Goal: Transaction & Acquisition: Purchase product/service

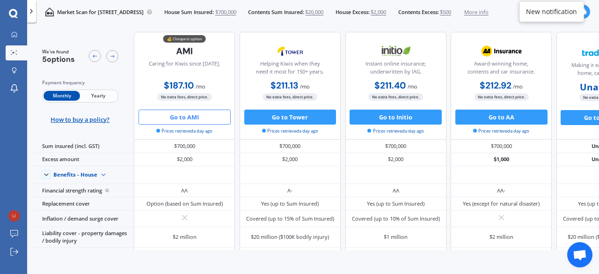
click at [187, 116] on button "Go to AMI" at bounding box center [185, 117] width 92 height 15
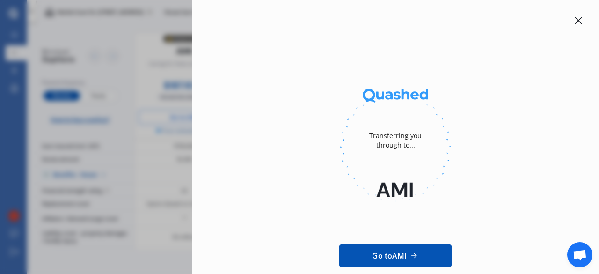
click at [575, 19] on icon at bounding box center [578, 20] width 7 height 7
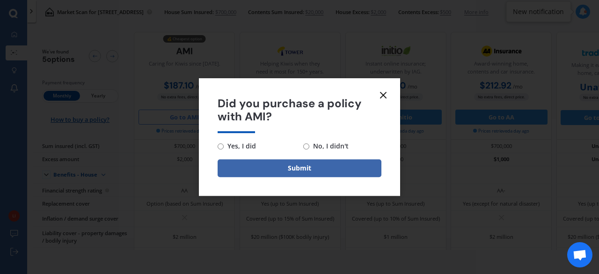
click at [384, 96] on icon at bounding box center [383, 94] width 11 height 11
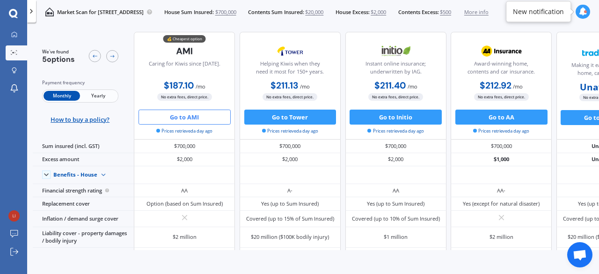
click at [104, 95] on span "Yearly" at bounding box center [98, 96] width 37 height 10
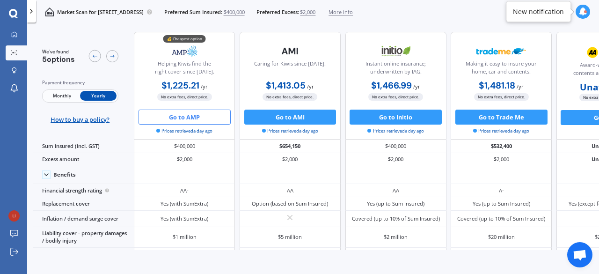
click at [210, 113] on button "Go to AMP" at bounding box center [185, 117] width 92 height 15
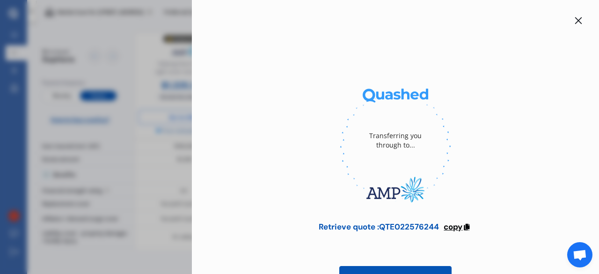
click at [458, 222] on span "copy" at bounding box center [453, 226] width 19 height 10
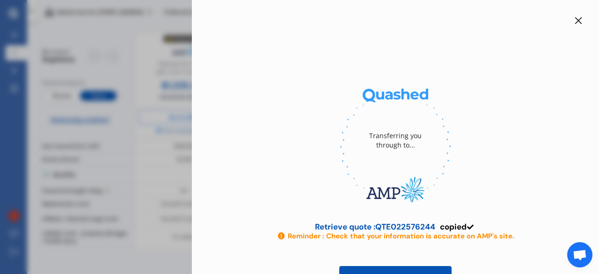
click at [575, 19] on icon at bounding box center [578, 20] width 7 height 7
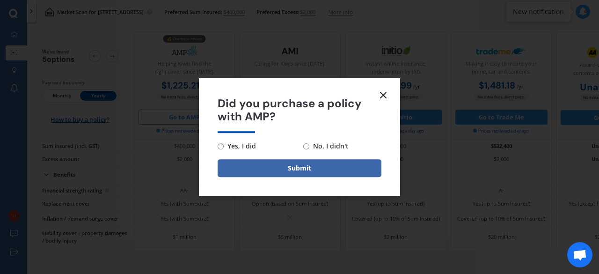
click at [382, 95] on line at bounding box center [384, 95] width 6 height 6
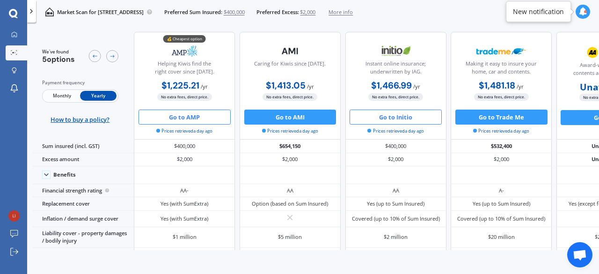
click at [376, 116] on button "Go to Initio" at bounding box center [396, 117] width 92 height 15
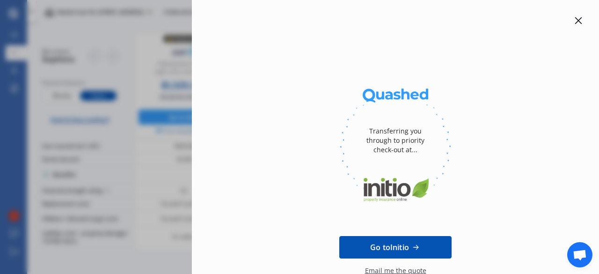
scroll to position [13, 0]
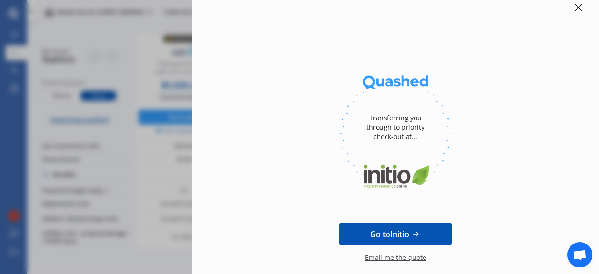
click at [575, 7] on icon at bounding box center [578, 7] width 7 height 7
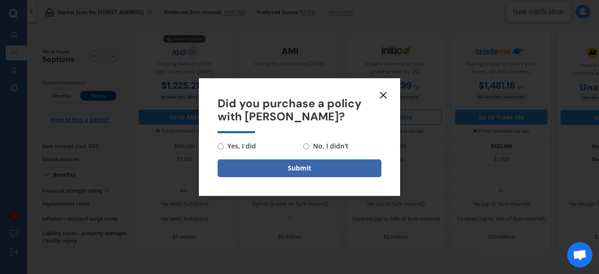
click at [383, 92] on icon at bounding box center [383, 94] width 11 height 11
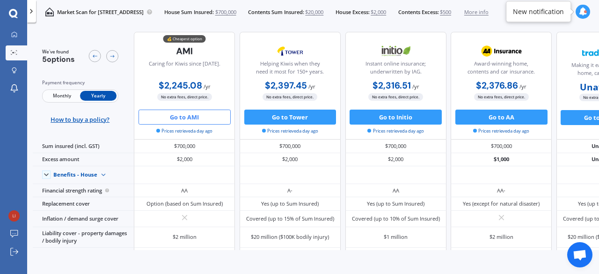
click at [185, 117] on button "Go to AMI" at bounding box center [185, 117] width 92 height 15
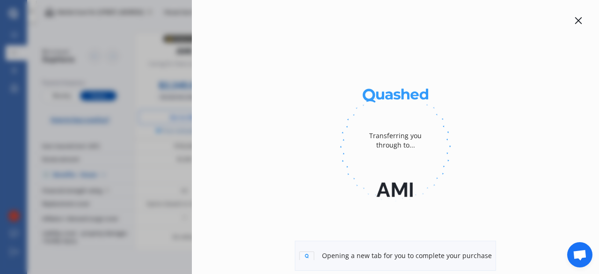
click at [576, 22] on icon at bounding box center [578, 20] width 7 height 7
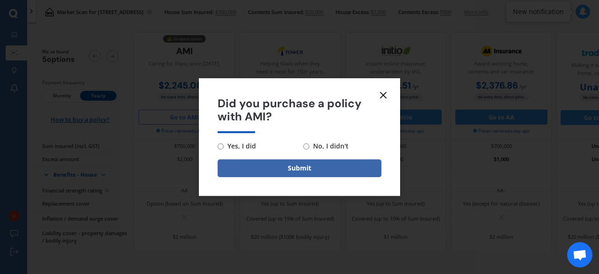
click at [385, 95] on icon at bounding box center [383, 94] width 11 height 11
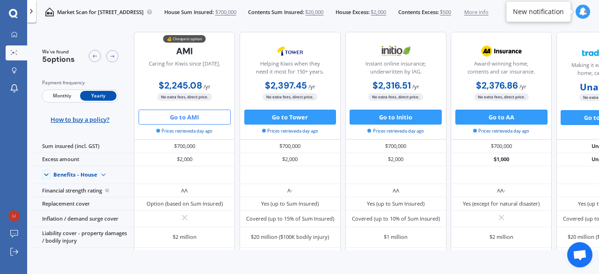
click at [189, 116] on button "Go to AMI" at bounding box center [185, 117] width 92 height 15
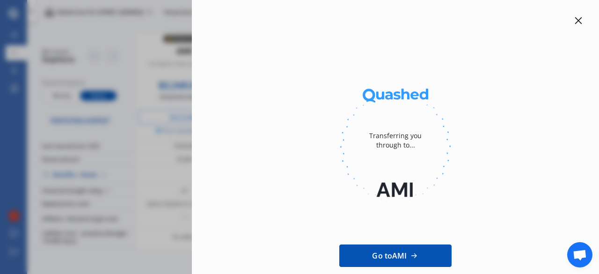
click at [575, 21] on icon at bounding box center [578, 20] width 7 height 7
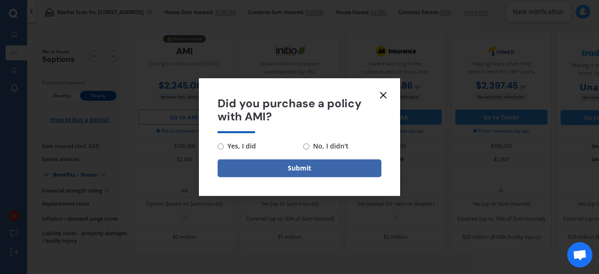
click at [384, 96] on icon at bounding box center [383, 94] width 11 height 11
